Goal: Task Accomplishment & Management: Manage account settings

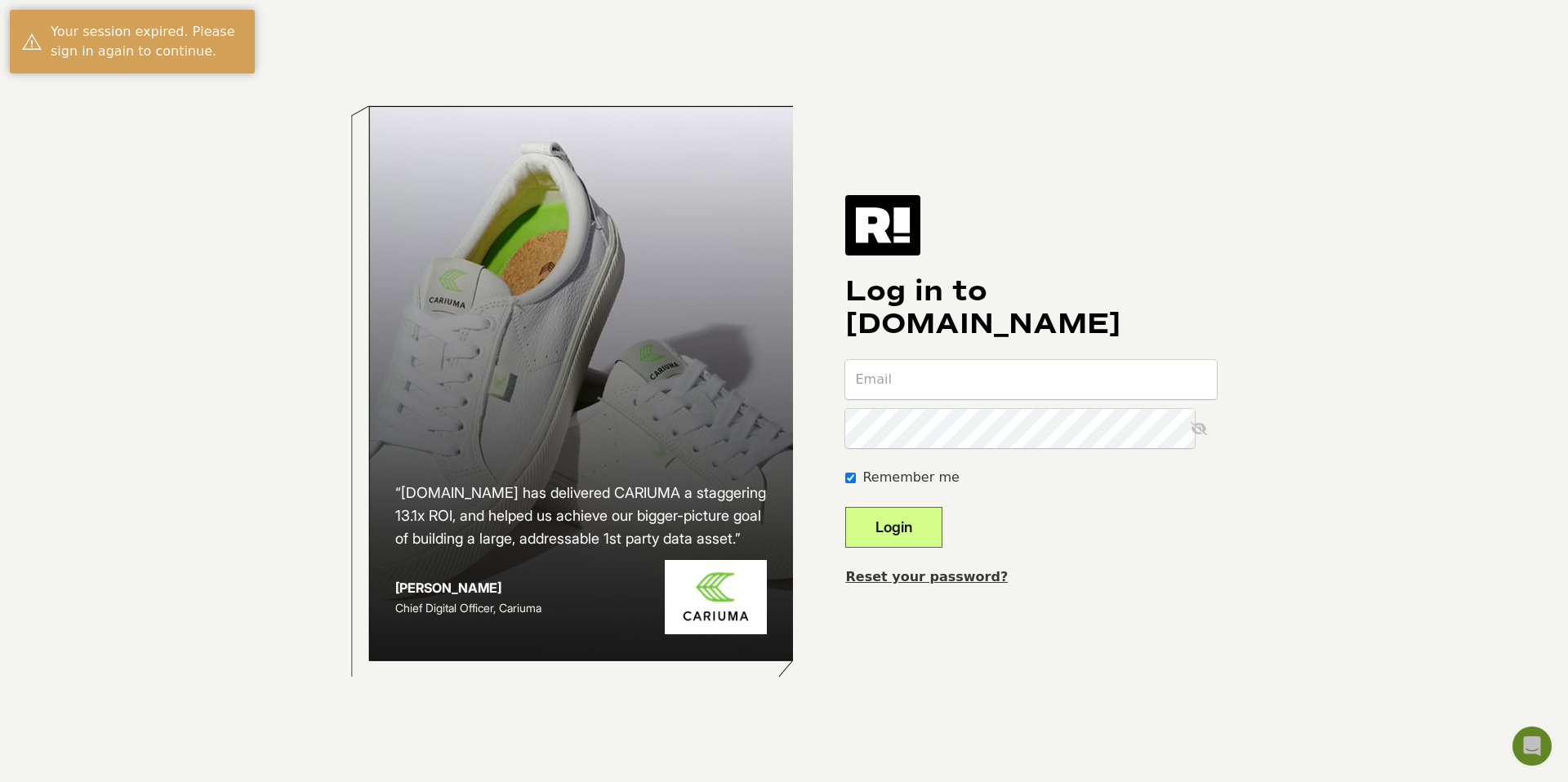
type input "jeff+dailysteals@retailcloud.io"
click at [891, 522] on button "Login" at bounding box center [894, 528] width 97 height 41
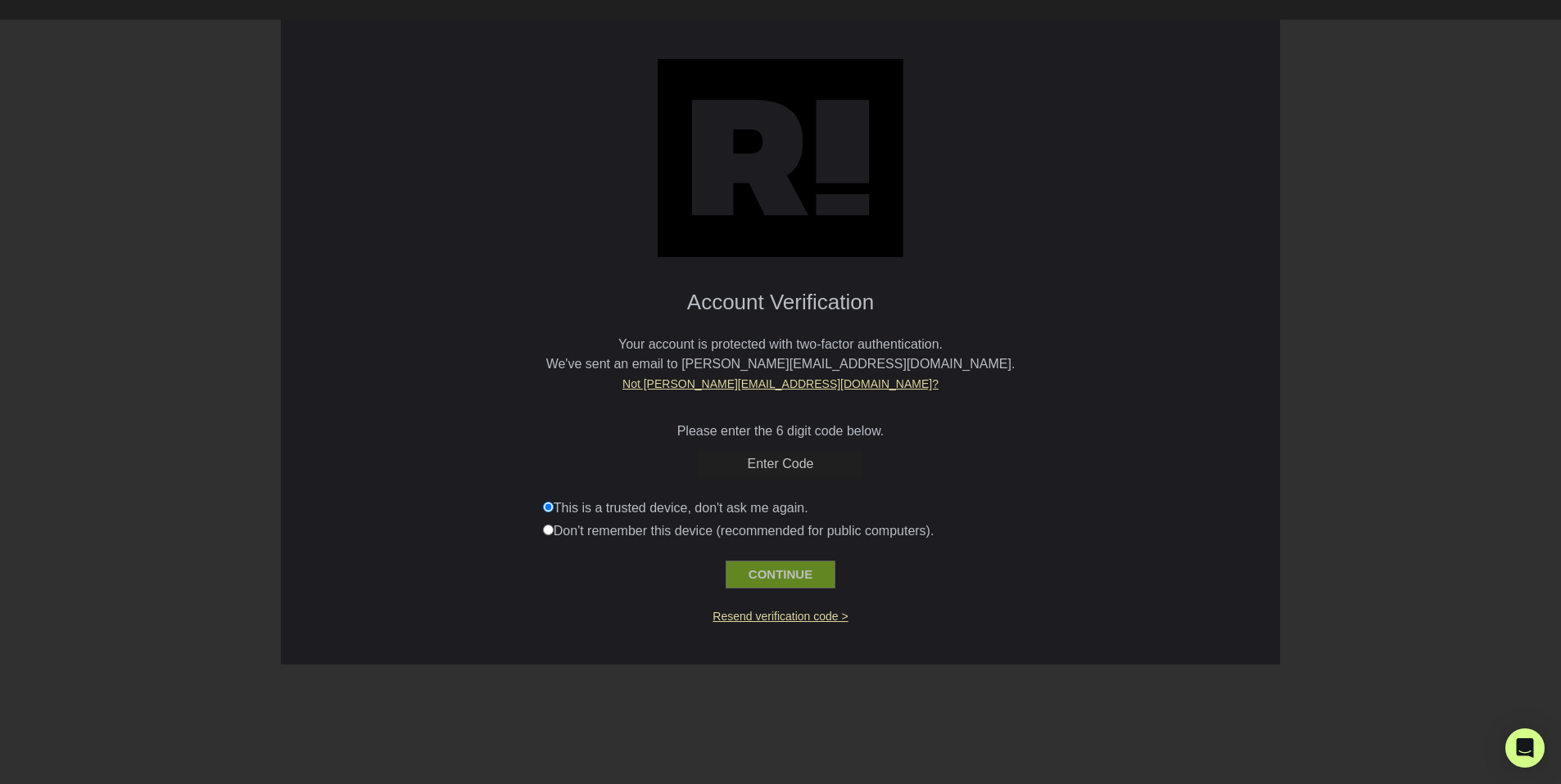
click at [805, 467] on input "text" at bounding box center [780, 464] width 164 height 29
paste input "182185"
type input "182185"
click at [784, 568] on button "CONTINUE" at bounding box center [780, 575] width 110 height 28
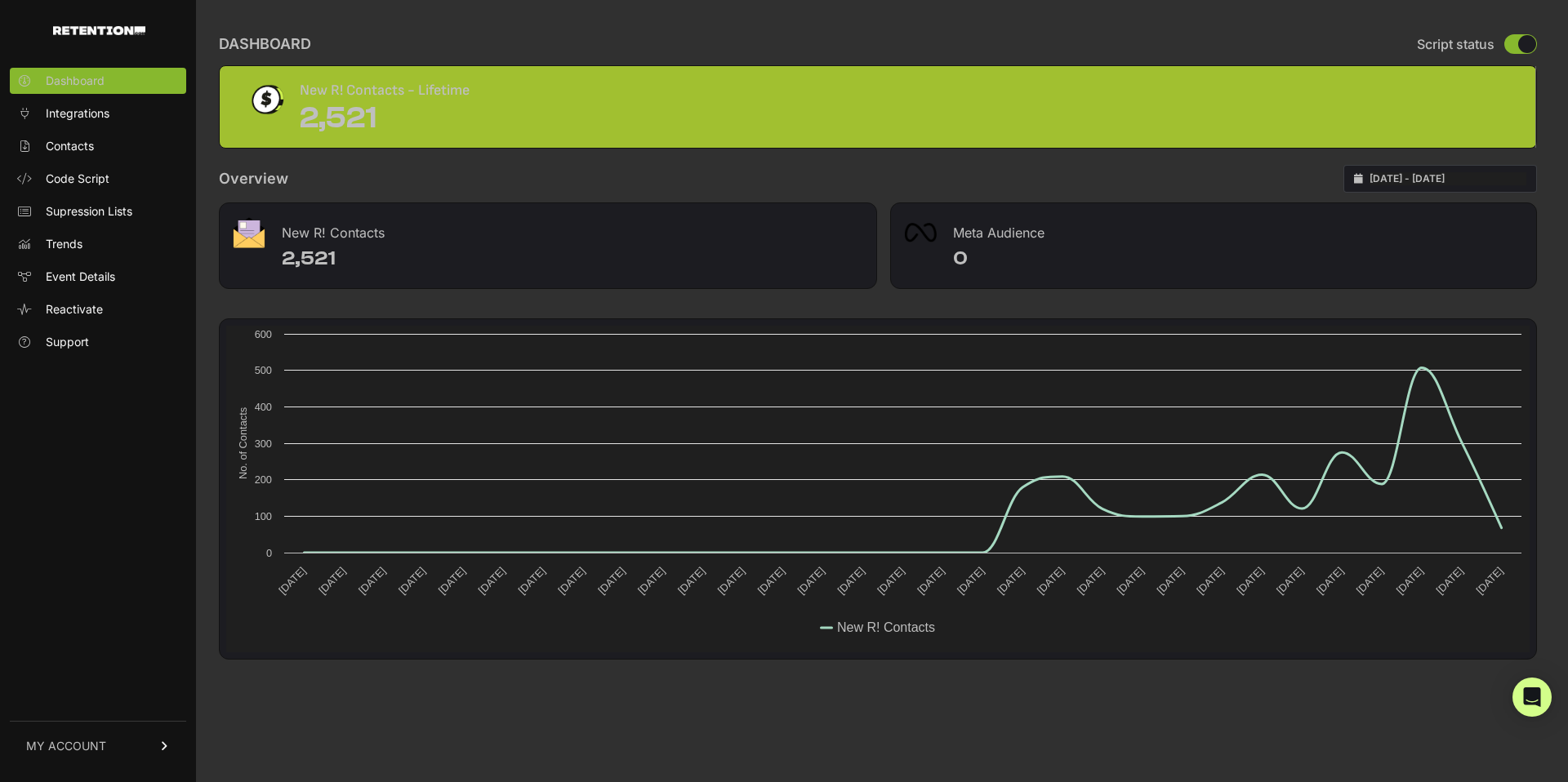
click at [66, 748] on span "MY ACCOUNT" at bounding box center [66, 746] width 80 height 16
click at [58, 754] on span "Sign Out" at bounding box center [69, 757] width 47 height 16
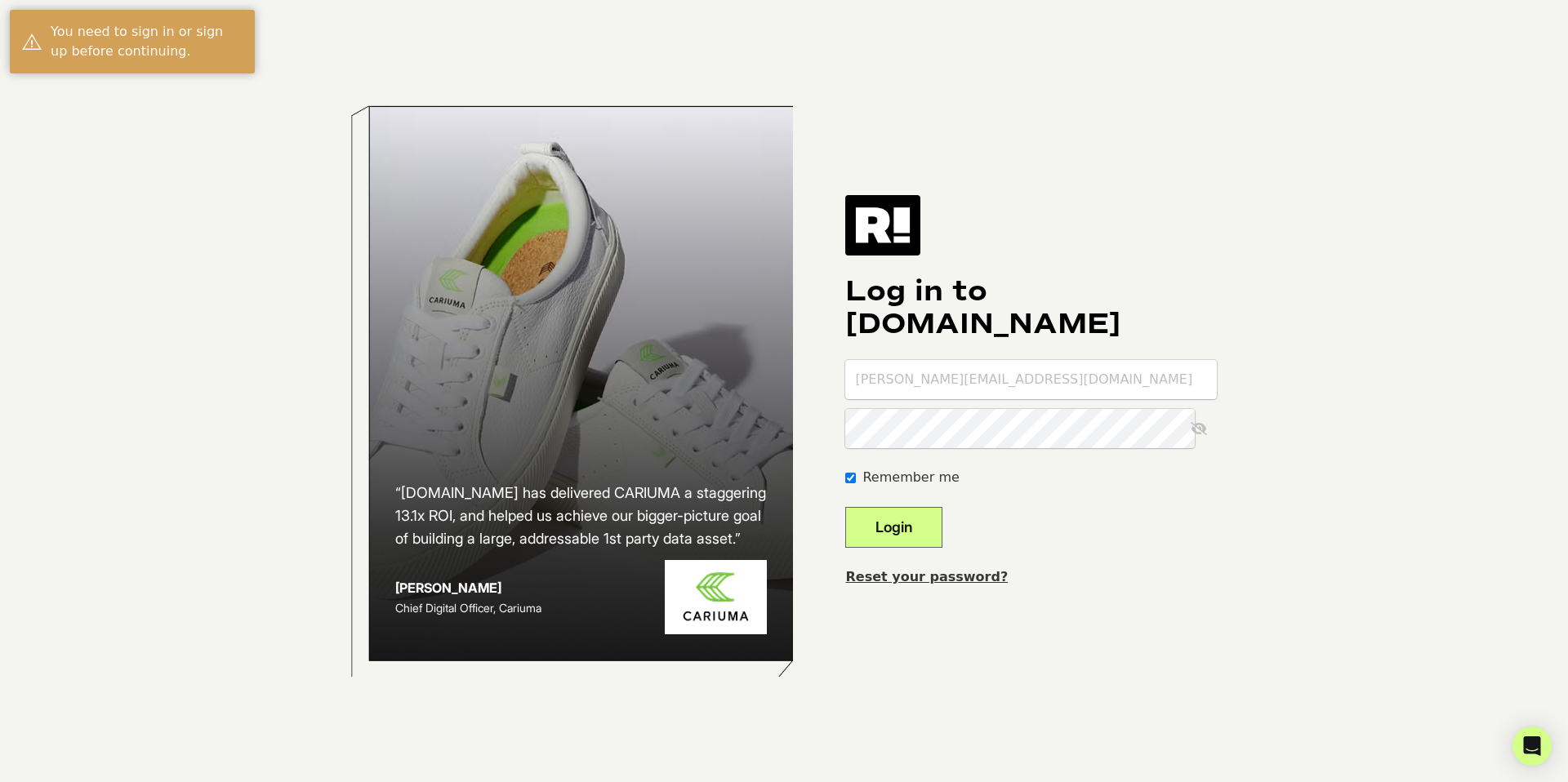
click at [977, 381] on input "jeff+dailysteals@retailcloud.io" at bounding box center [1032, 379] width 372 height 39
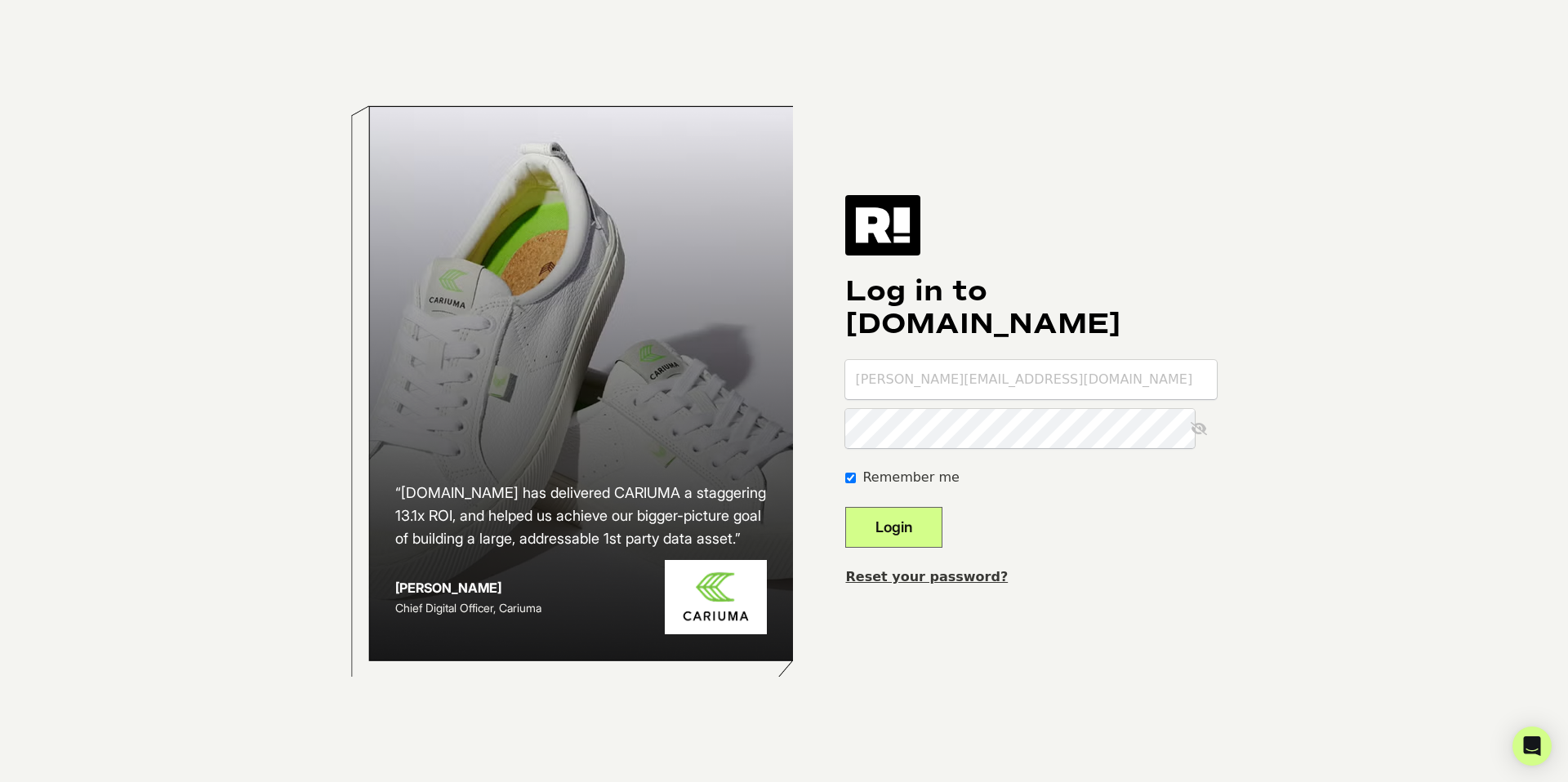
type input "jeff@retailcloud.io"
click at [893, 519] on button "Login" at bounding box center [894, 528] width 97 height 41
